Goal: Book appointment/travel/reservation

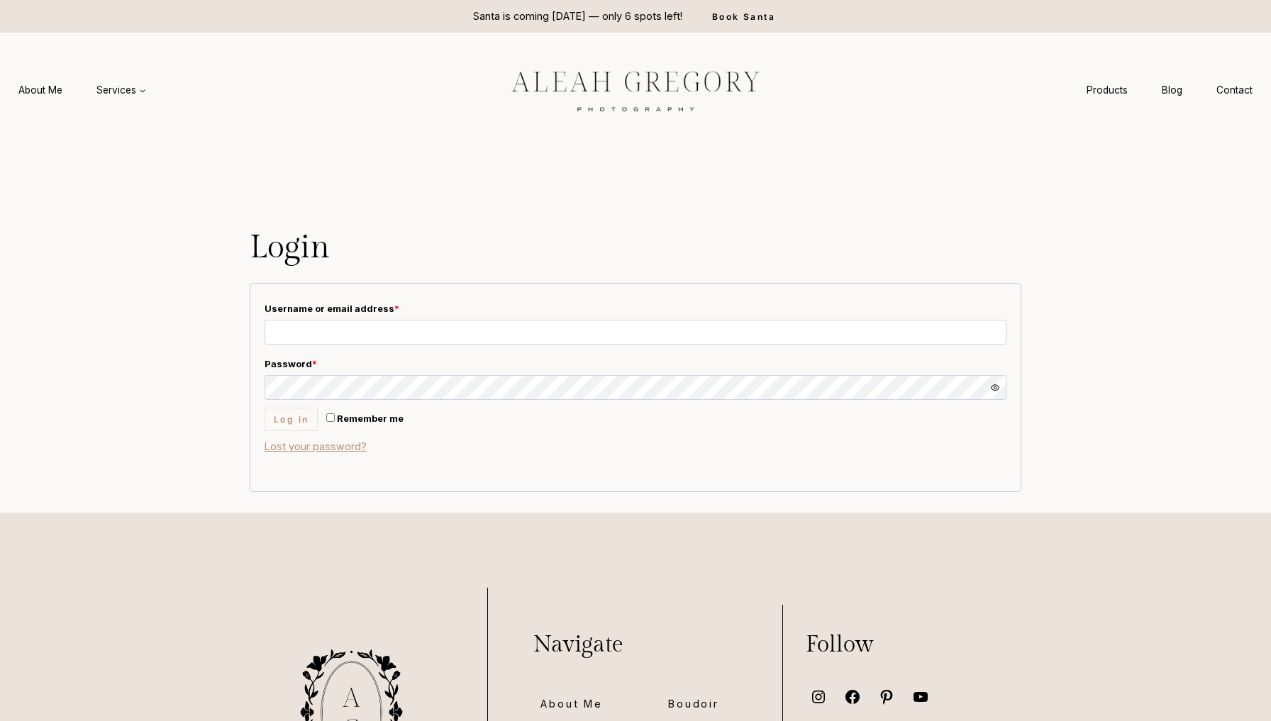
click at [641, 106] on img at bounding box center [635, 90] width 319 height 60
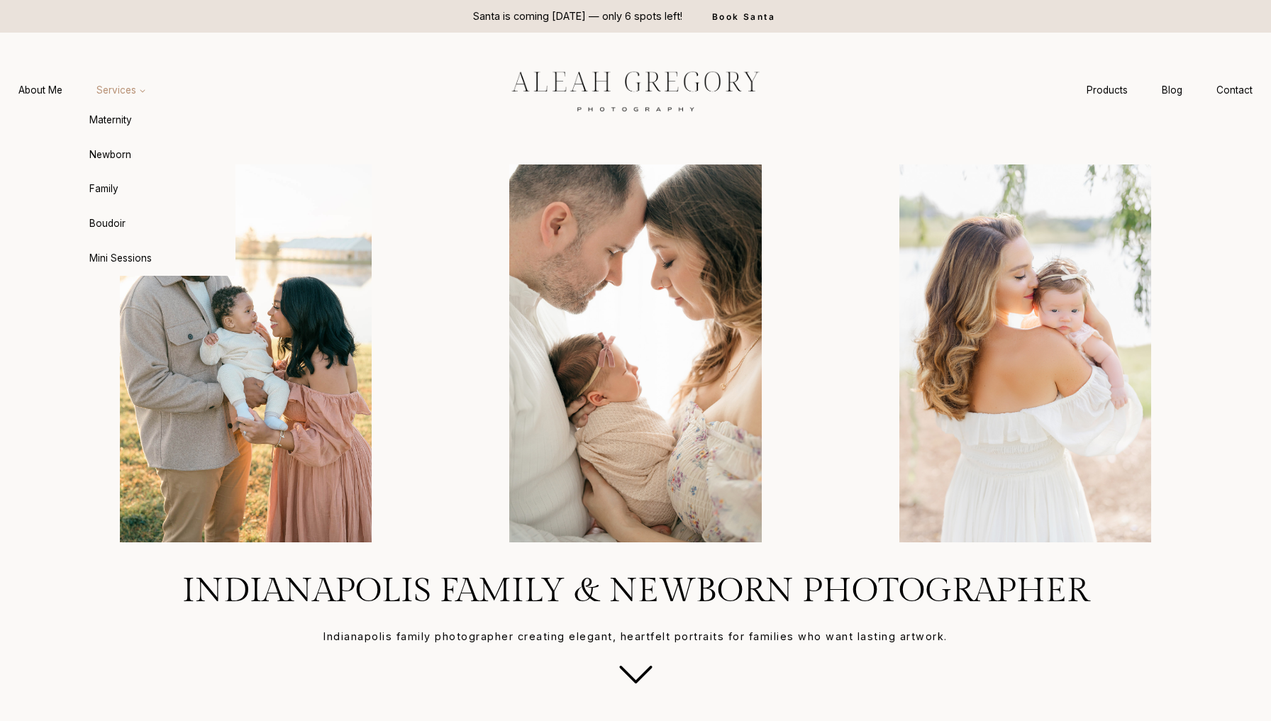
click at [150, 82] on link "Services Expand" at bounding box center [121, 90] width 84 height 26
click at [104, 254] on link "Mini Sessions" at bounding box center [157, 258] width 156 height 34
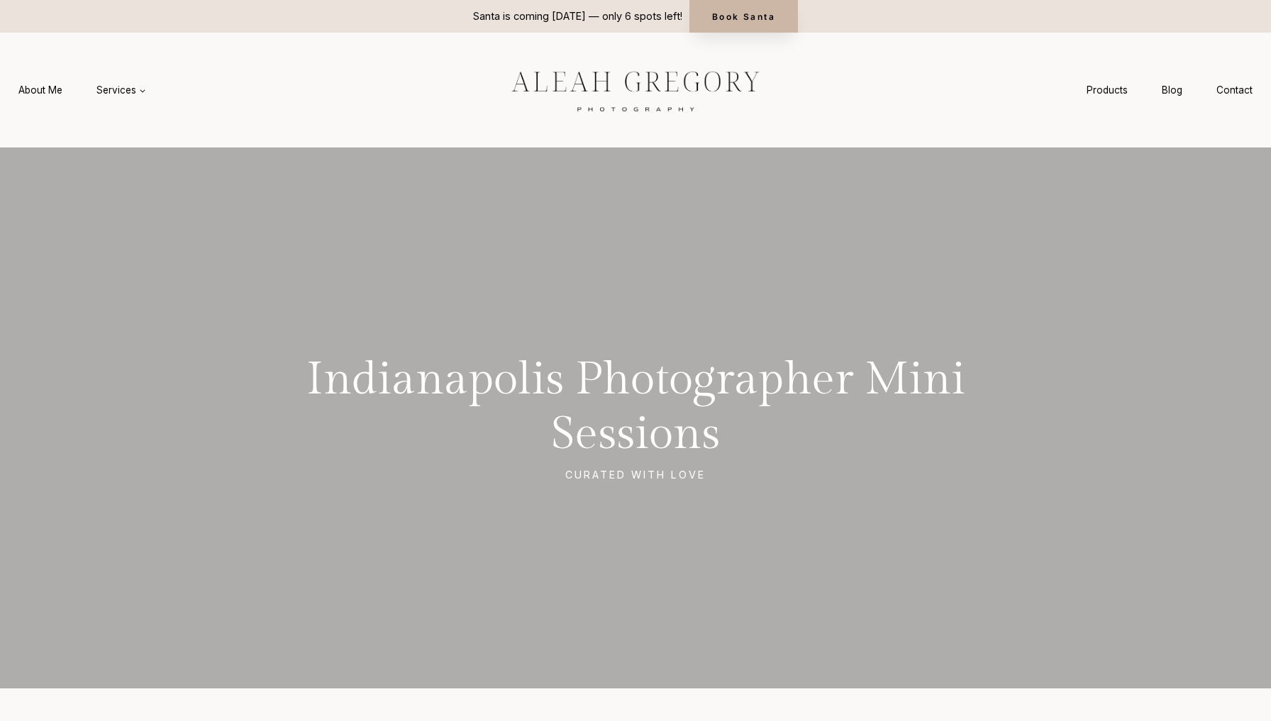
click at [724, 9] on link "Book Santa" at bounding box center [743, 16] width 109 height 33
